Goal: Check status: Check status

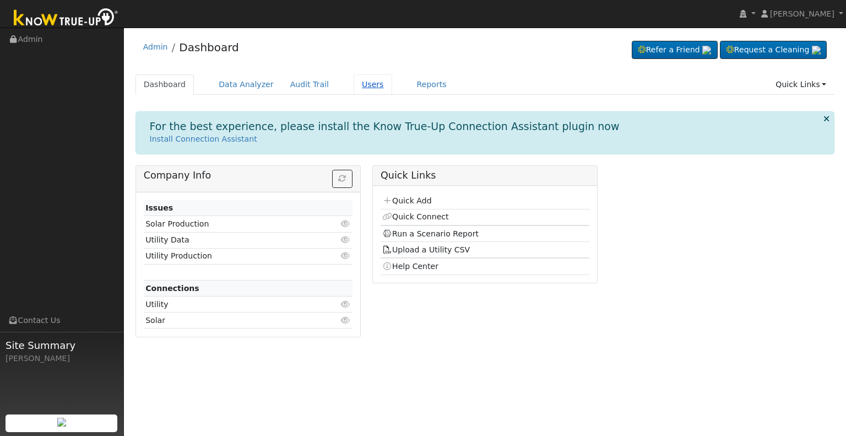
click at [356, 83] on link "Users" at bounding box center [373, 84] width 39 height 20
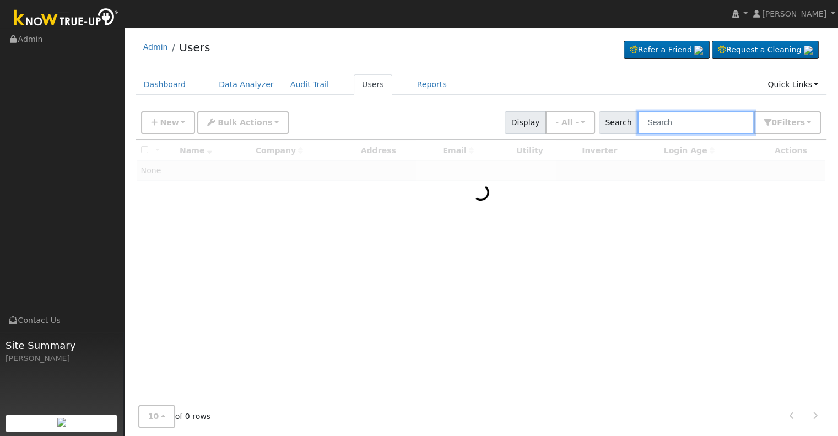
click at [664, 124] on input "text" at bounding box center [695, 122] width 117 height 23
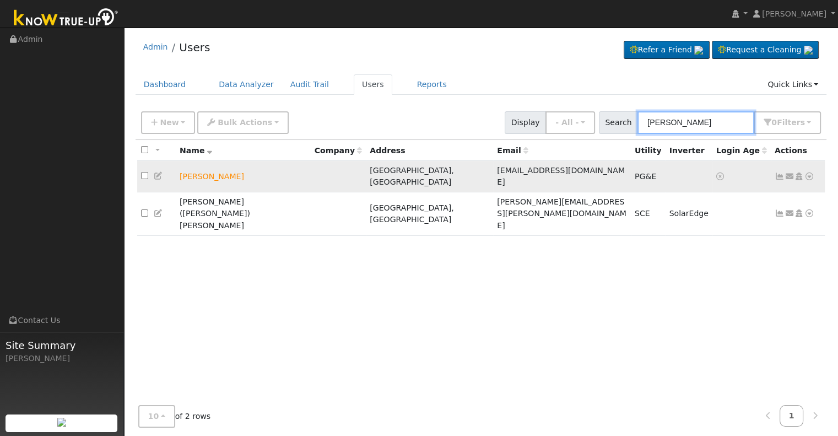
type input "jesse sanchez"
click at [811, 172] on icon at bounding box center [809, 176] width 10 height 8
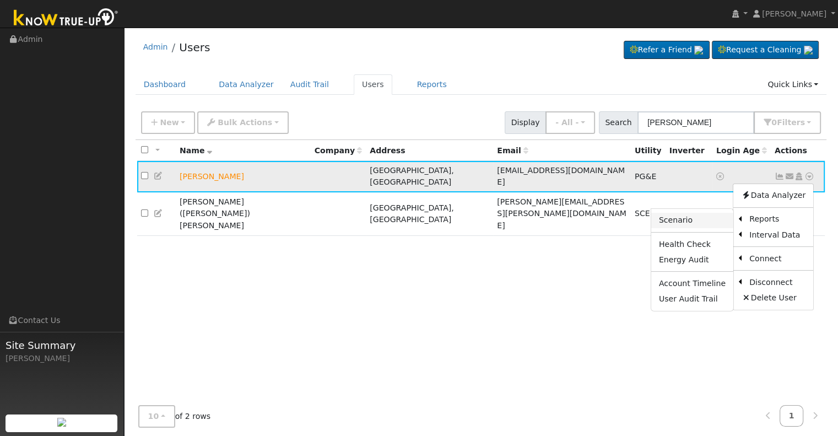
click at [704, 218] on link "Scenario" at bounding box center [692, 220] width 82 height 15
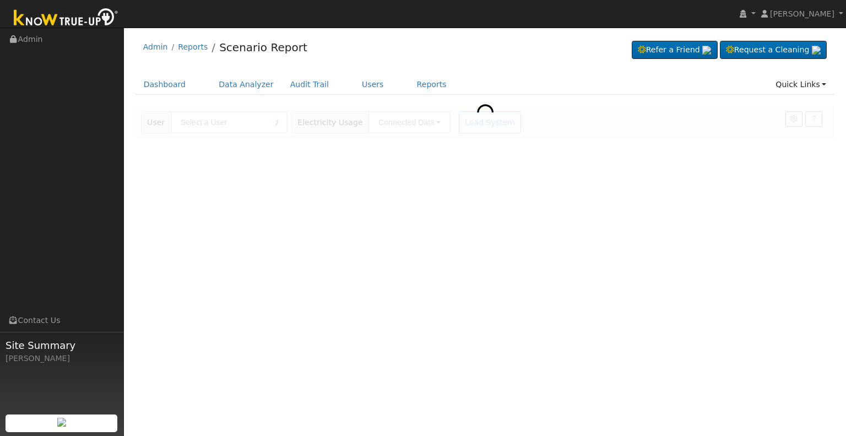
type input "[PERSON_NAME]"
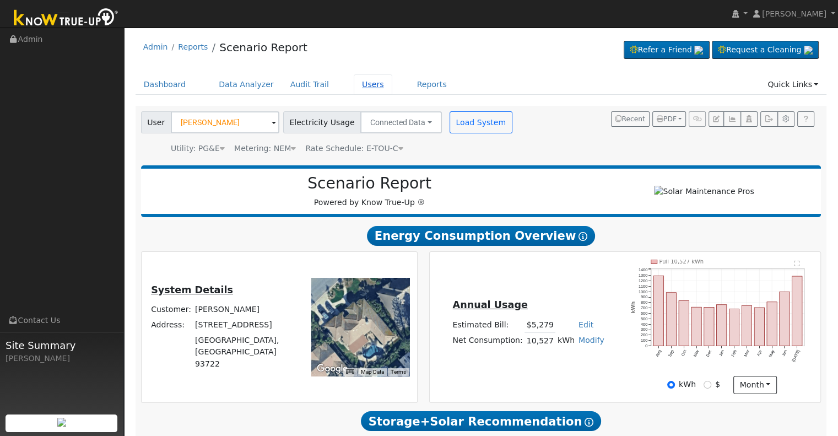
click at [354, 86] on link "Users" at bounding box center [373, 84] width 39 height 20
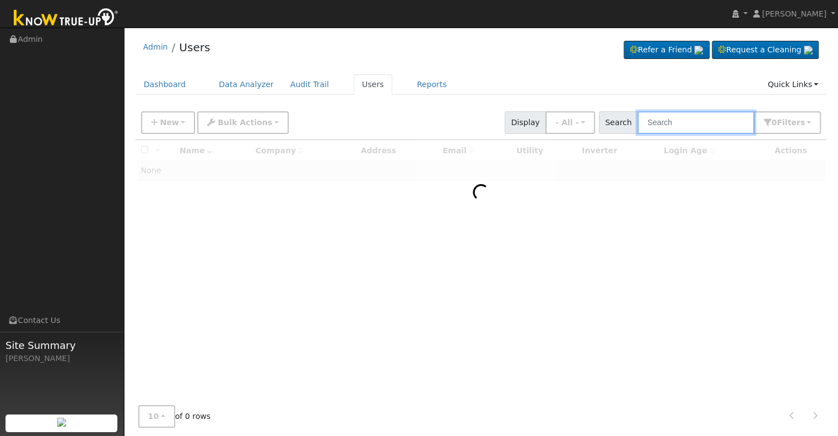
click at [654, 123] on input "text" at bounding box center [695, 122] width 117 height 23
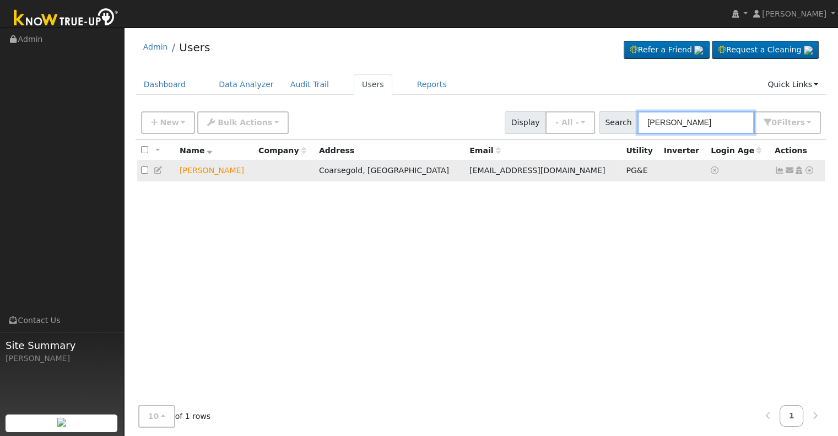
type input "[PERSON_NAME]"
click at [811, 171] on icon at bounding box center [809, 170] width 10 height 8
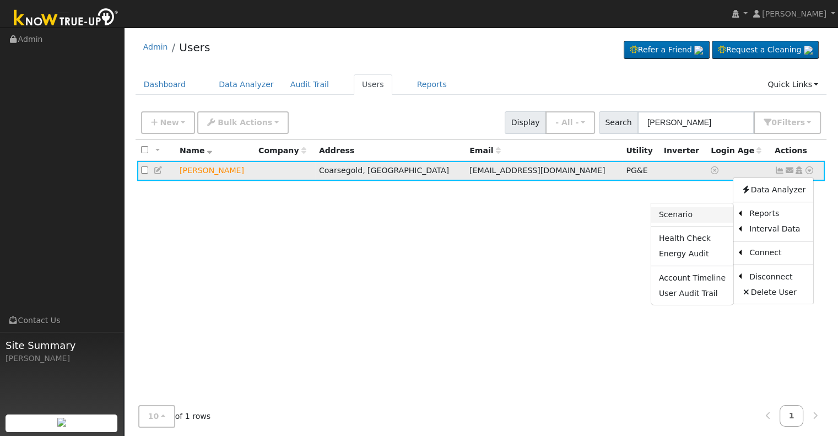
click at [693, 213] on link "Scenario" at bounding box center [692, 214] width 82 height 15
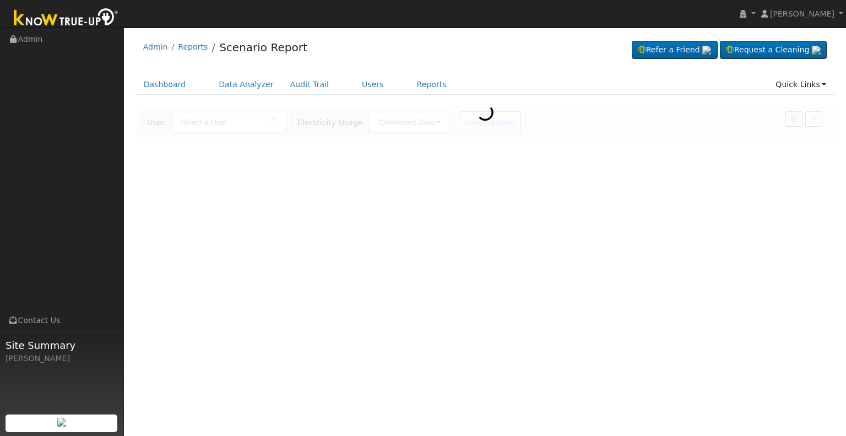
type input "[PERSON_NAME]"
